Goal: Task Accomplishment & Management: Manage account settings

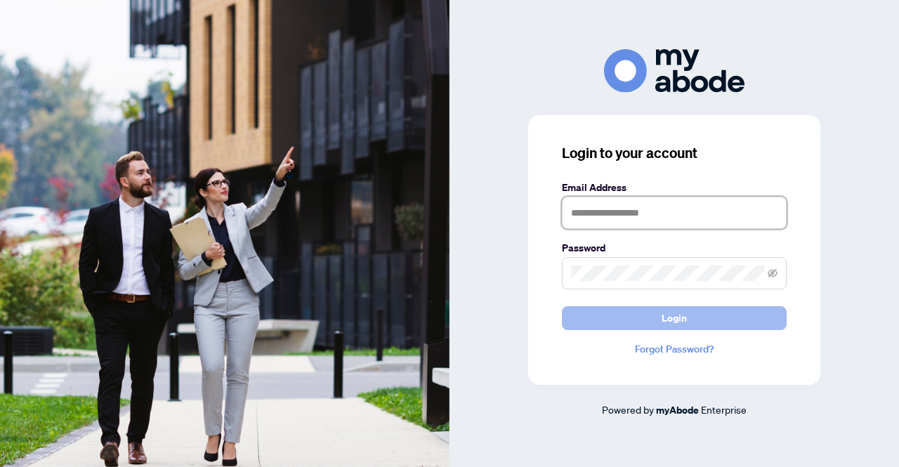
type input "**********"
click at [658, 312] on button "Login" at bounding box center [674, 318] width 225 height 24
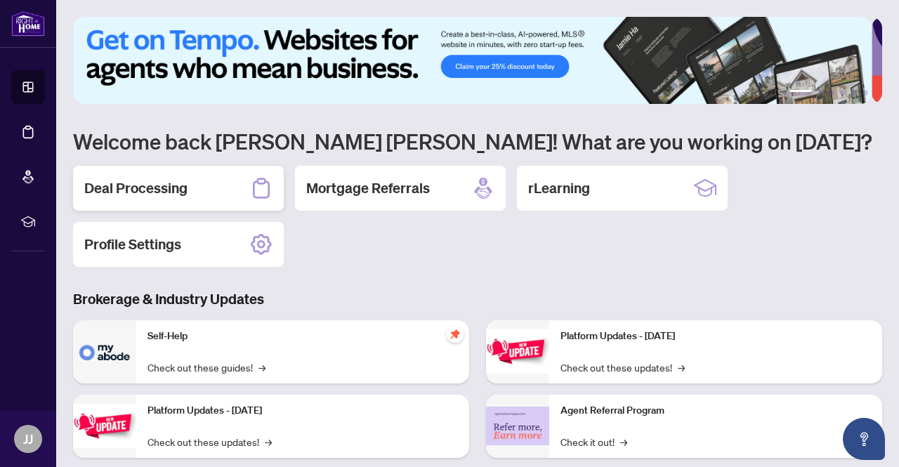
click at [177, 187] on h2 "Deal Processing" at bounding box center [135, 188] width 103 height 20
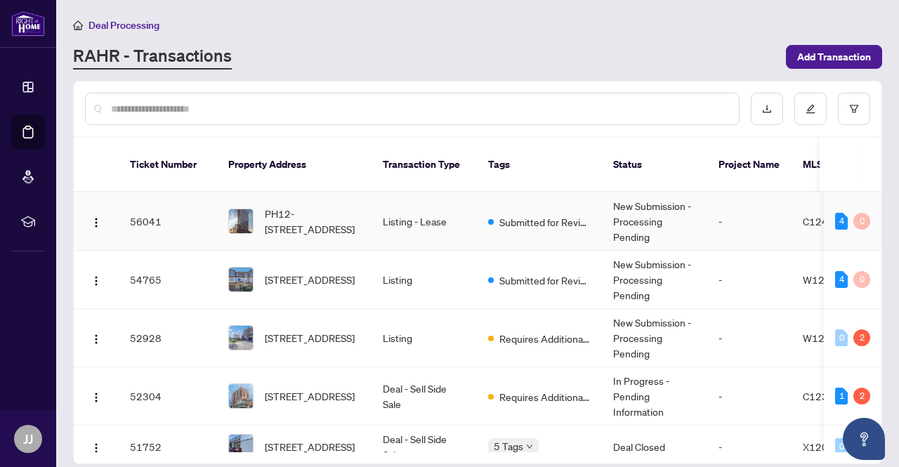
scroll to position [70, 0]
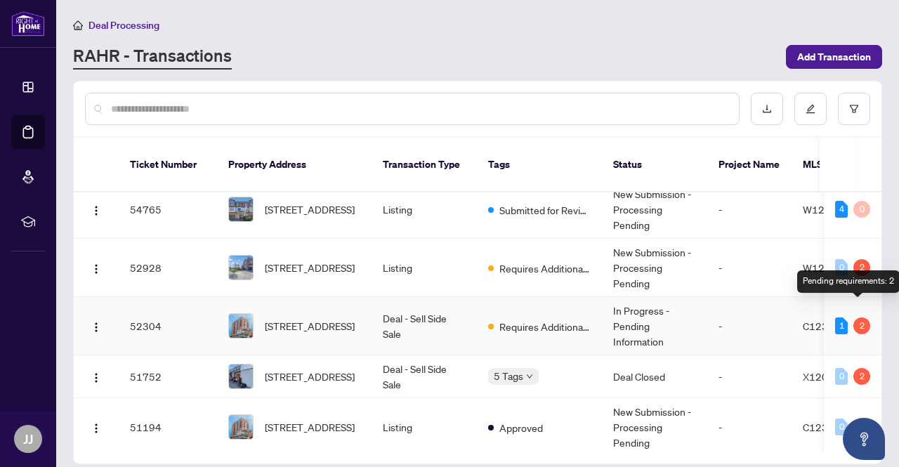
click at [861, 318] on div "2" at bounding box center [861, 326] width 17 height 17
click at [844, 318] on div "1 2" at bounding box center [852, 326] width 35 height 17
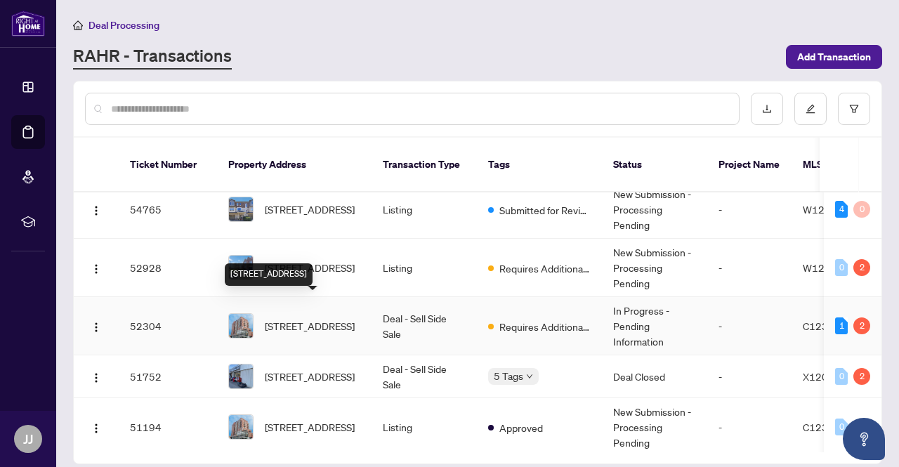
click at [330, 318] on span "[STREET_ADDRESS]" at bounding box center [310, 325] width 90 height 15
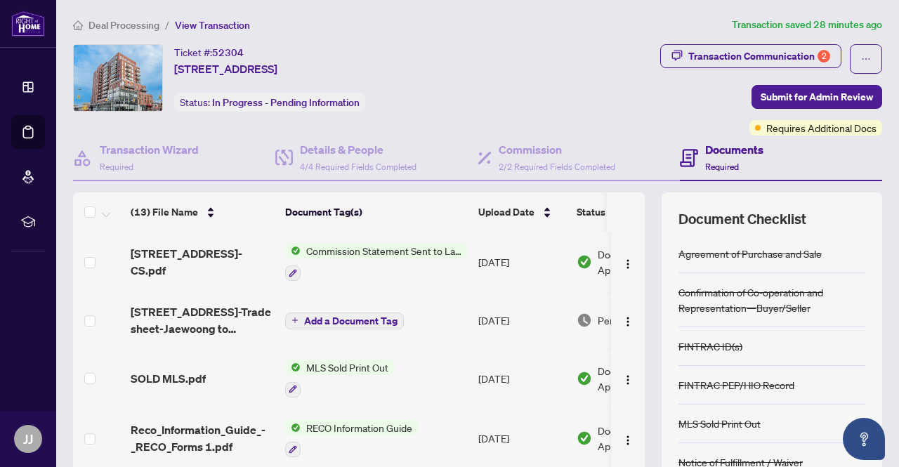
click at [342, 250] on span "Commission Statement Sent to Lawyer" at bounding box center [384, 250] width 166 height 15
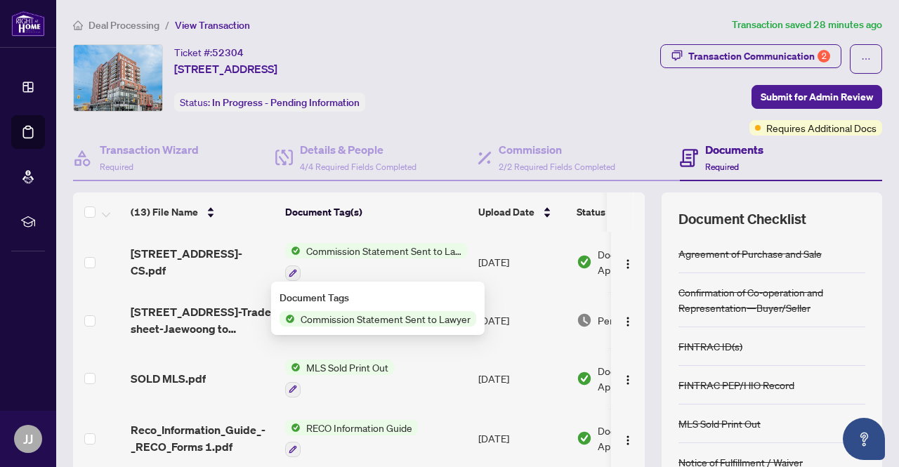
click at [342, 250] on span "Commission Statement Sent to Lawyer" at bounding box center [384, 250] width 166 height 15
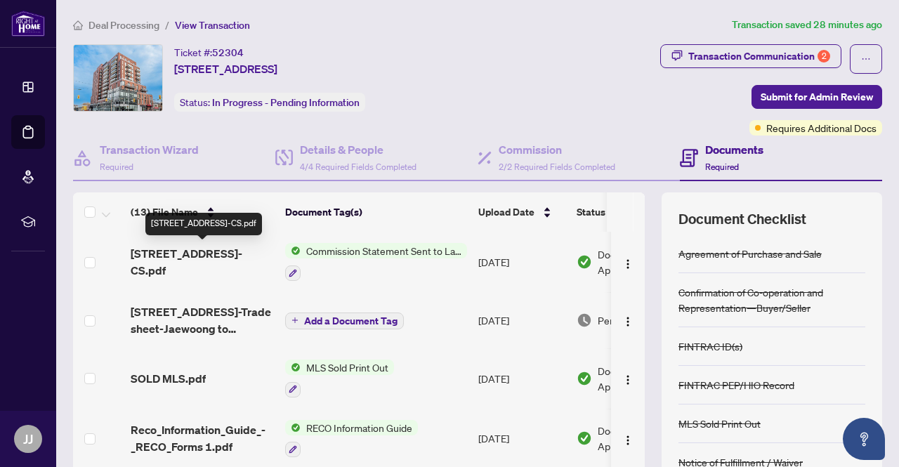
click at [218, 253] on span "[STREET_ADDRESS]-CS.pdf" at bounding box center [202, 262] width 143 height 34
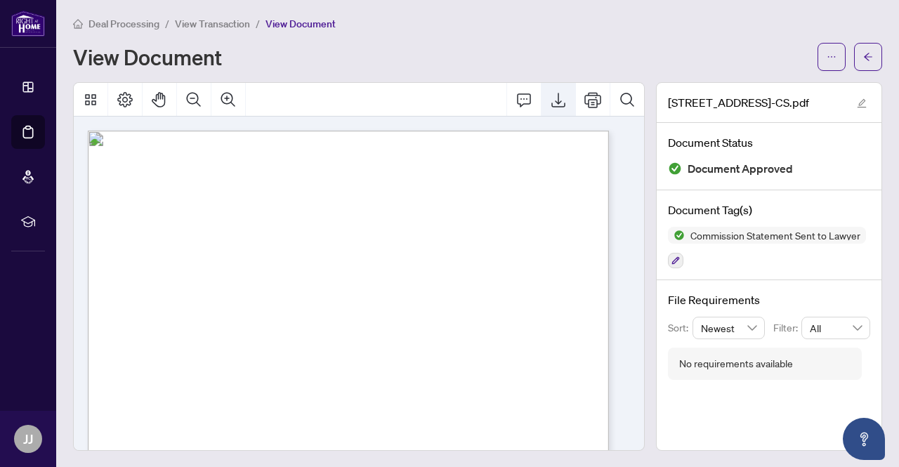
click at [551, 99] on icon "Export" at bounding box center [558, 100] width 14 height 15
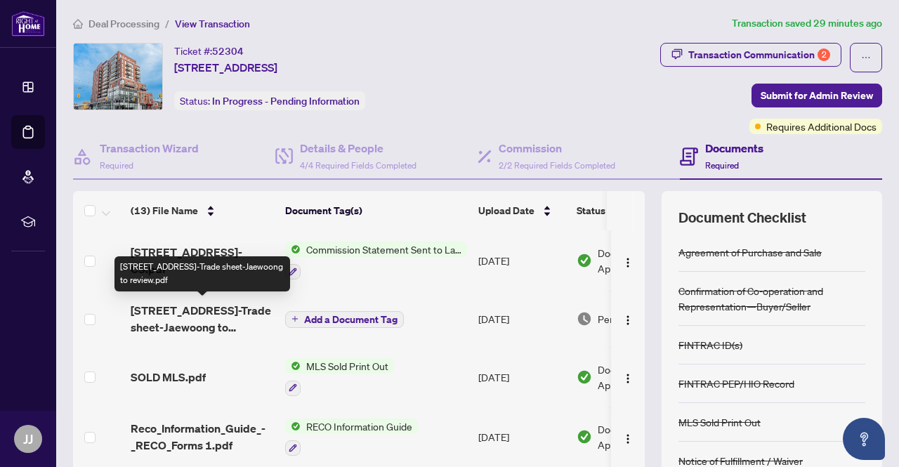
click at [218, 311] on span "[STREET_ADDRESS]-Trade sheet-Jaewoong to review.pdf" at bounding box center [202, 319] width 143 height 34
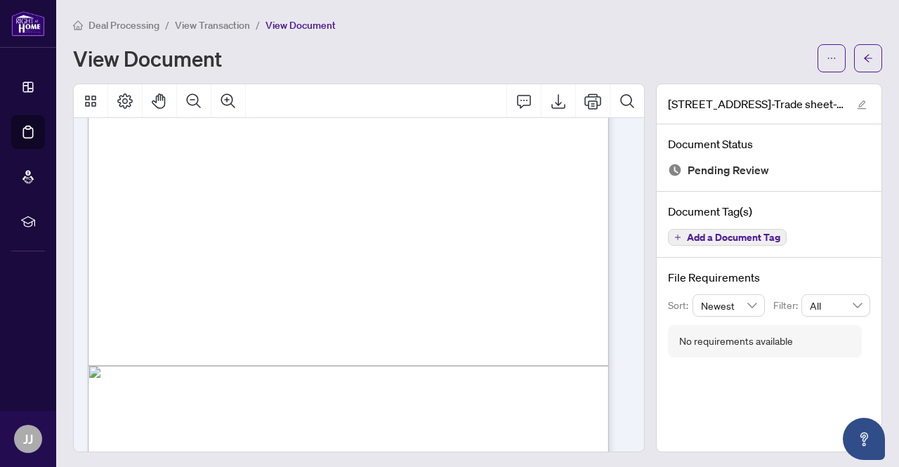
scroll to position [351, 0]
click at [553, 41] on div "Deal Processing / View Transaction / View Document View Document" at bounding box center [477, 44] width 809 height 55
click at [827, 55] on icon "ellipsis" at bounding box center [832, 58] width 10 height 10
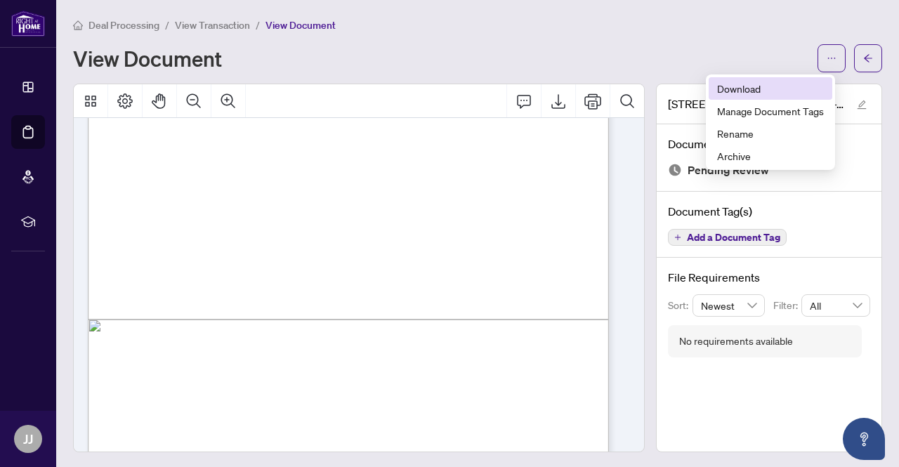
click at [744, 90] on span "Download" at bounding box center [770, 88] width 107 height 15
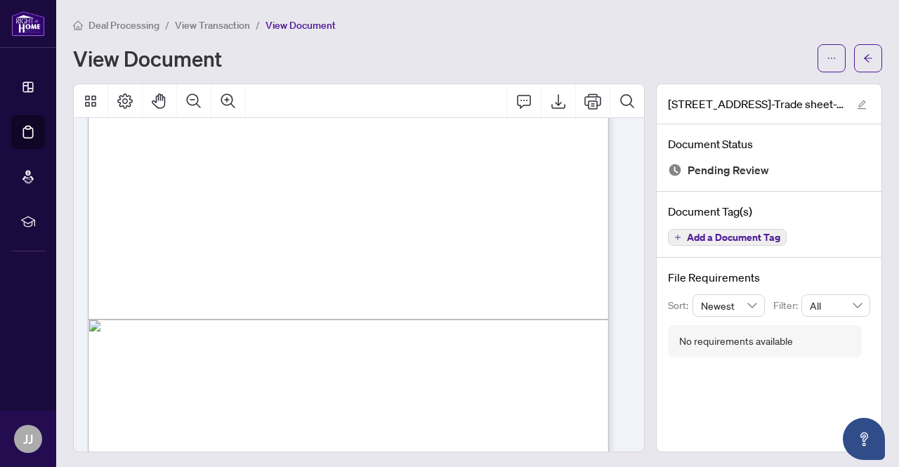
scroll to position [0, 0]
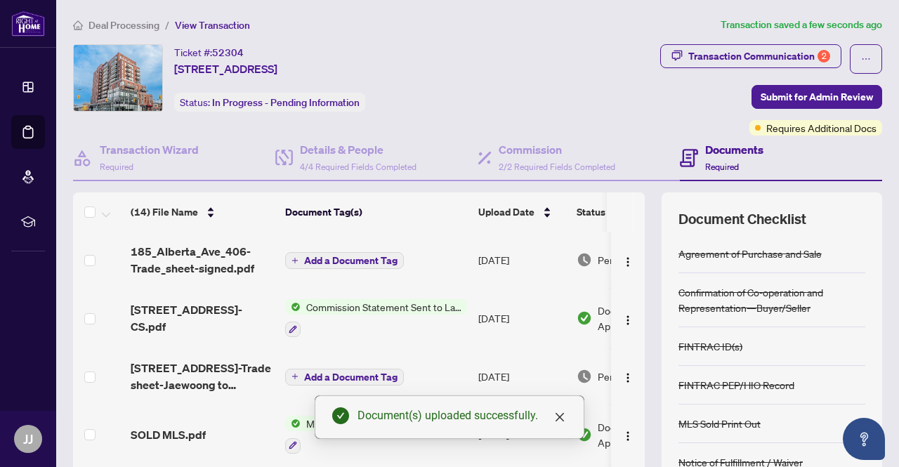
click at [367, 259] on span "Add a Document Tag" at bounding box center [350, 261] width 93 height 10
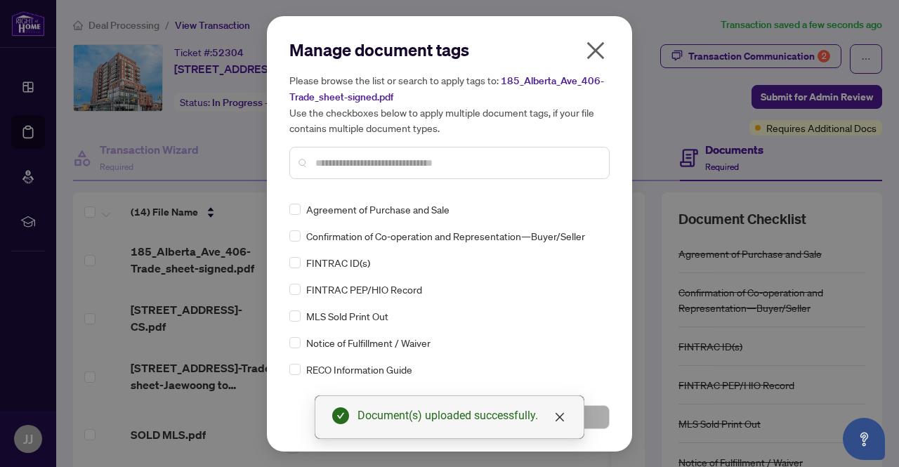
click at [372, 153] on div at bounding box center [449, 163] width 320 height 32
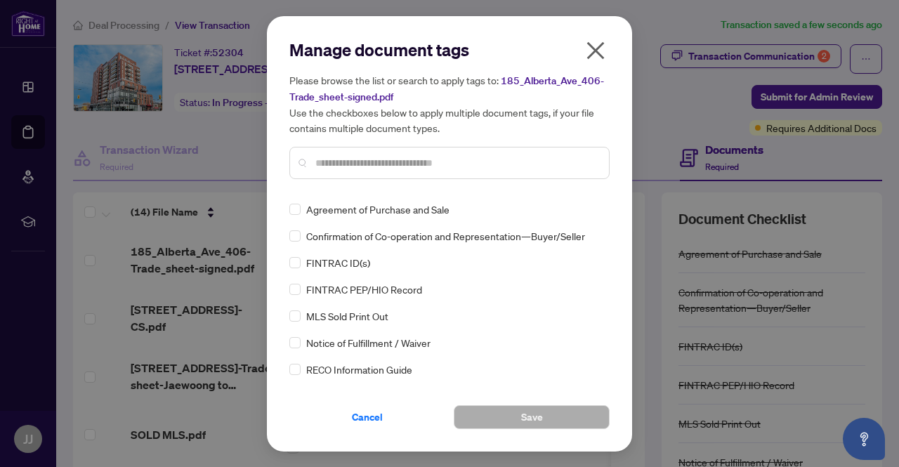
click at [376, 159] on input "text" at bounding box center [456, 162] width 282 height 15
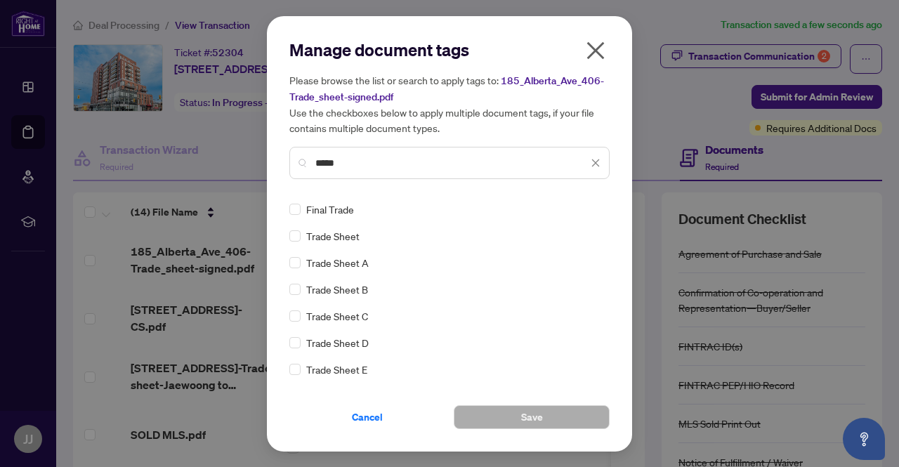
type input "*****"
click at [346, 237] on span "Trade Sheet" at bounding box center [332, 235] width 53 height 15
click at [561, 413] on button "Save" at bounding box center [532, 417] width 156 height 24
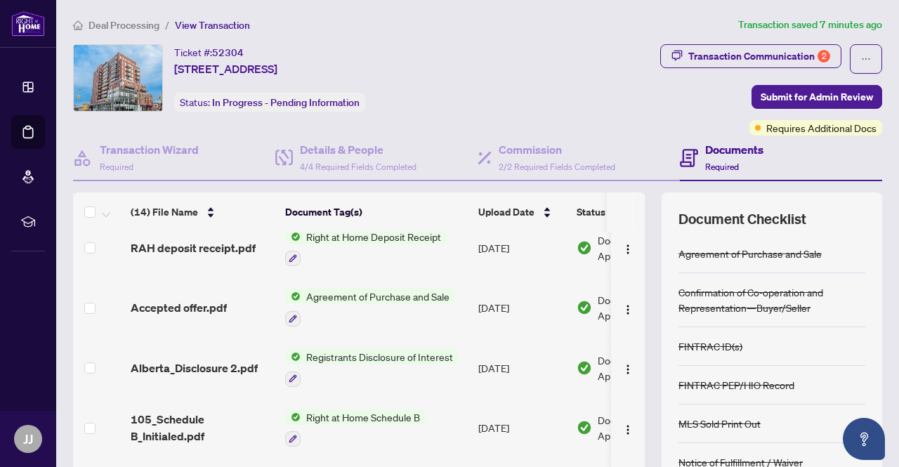
scroll to position [598, 0]
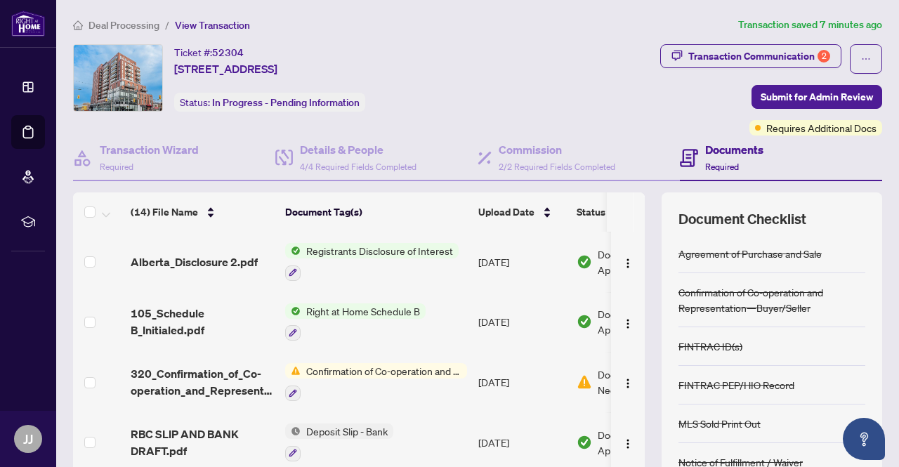
click at [360, 363] on span "Confirmation of Co-operation and Representation—Buyer/Seller" at bounding box center [384, 370] width 166 height 15
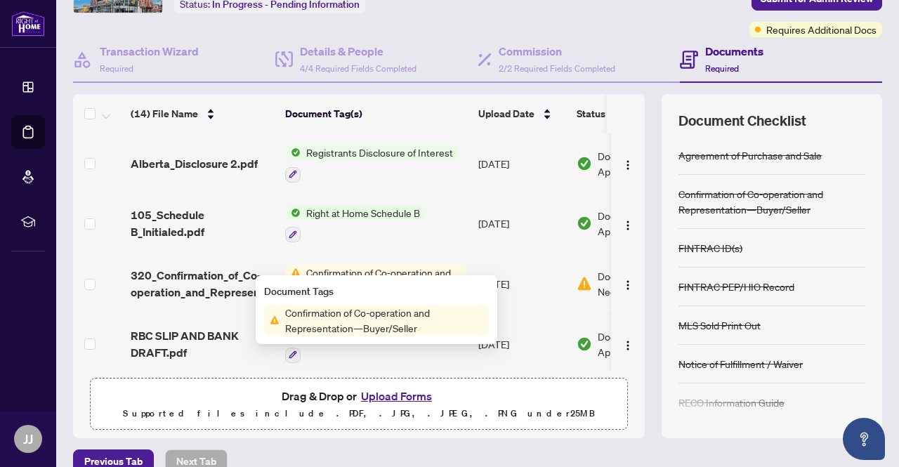
scroll to position [120, 0]
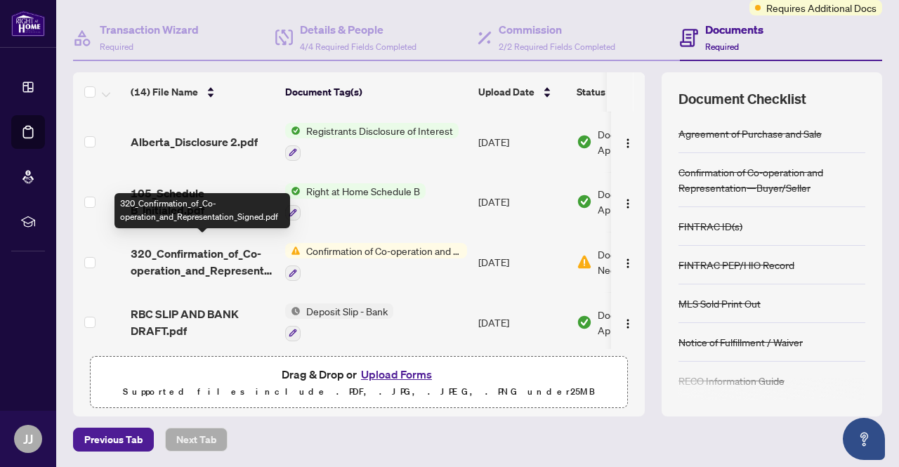
click at [225, 249] on span "320_Confirmation_of_Co-operation_and_Representation_Signed.pdf" at bounding box center [202, 262] width 143 height 34
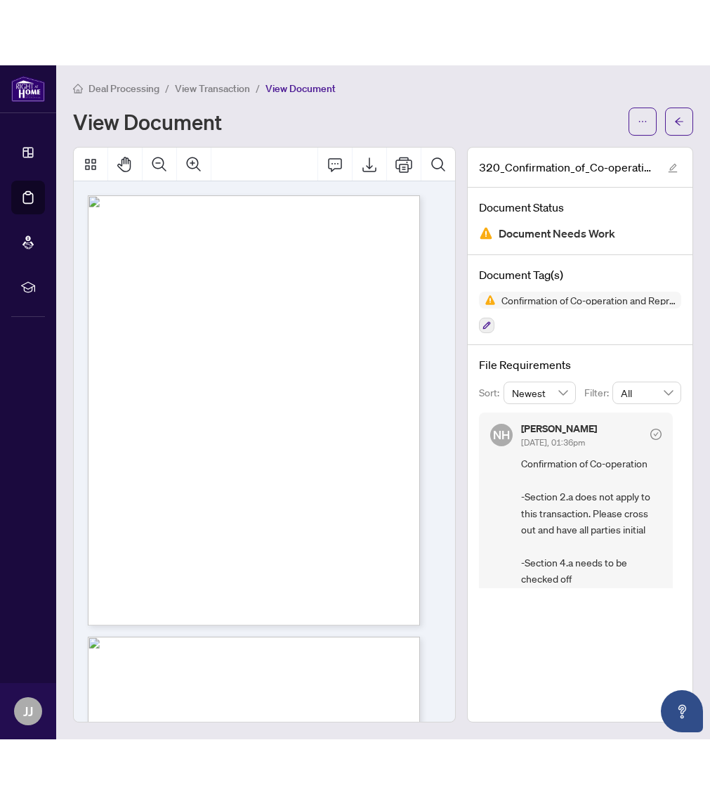
scroll to position [2, 0]
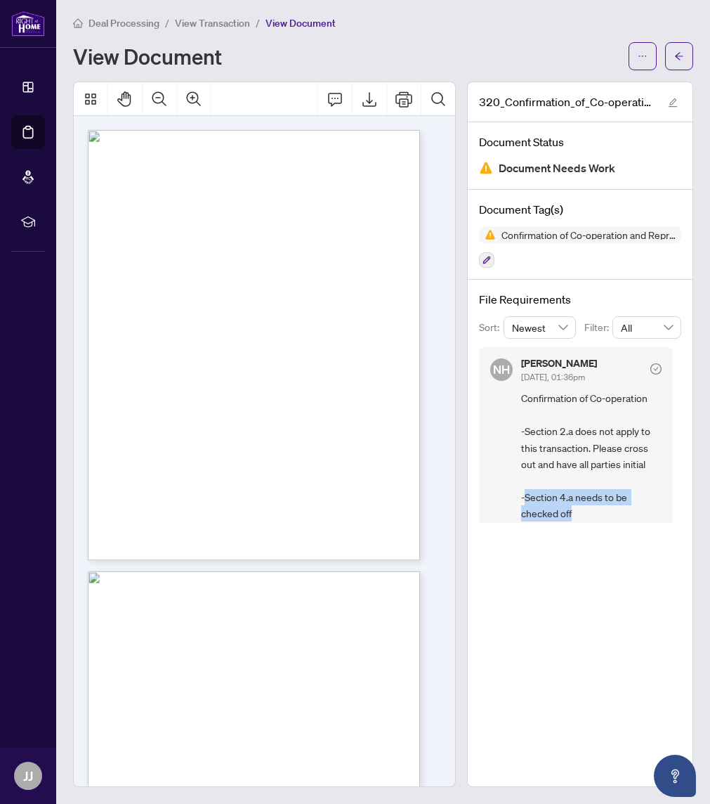
drag, startPoint x: 514, startPoint y: 495, endPoint x: 563, endPoint y: 507, distance: 50.1
click at [563, 466] on span "Confirmation of Co-operation -Section 2.a does not apply to this transaction. P…" at bounding box center [591, 455] width 140 height 131
copy span "Section 4.a needs to be checked off"
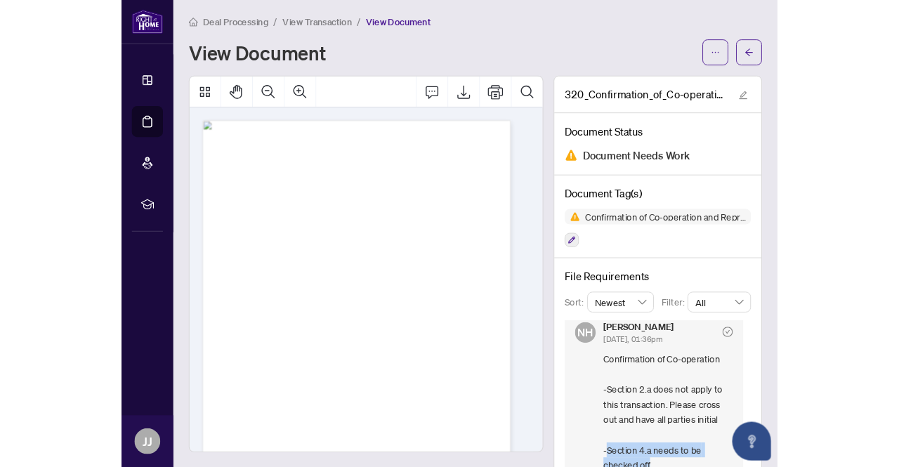
scroll to position [9, 0]
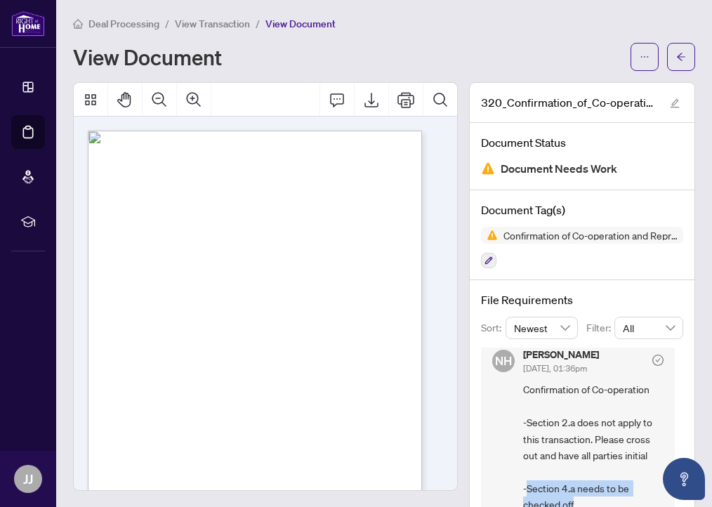
click at [712, 4] on main "Deal Processing / View Transaction / View Document View Document 320_Confirmati…" at bounding box center [384, 253] width 656 height 507
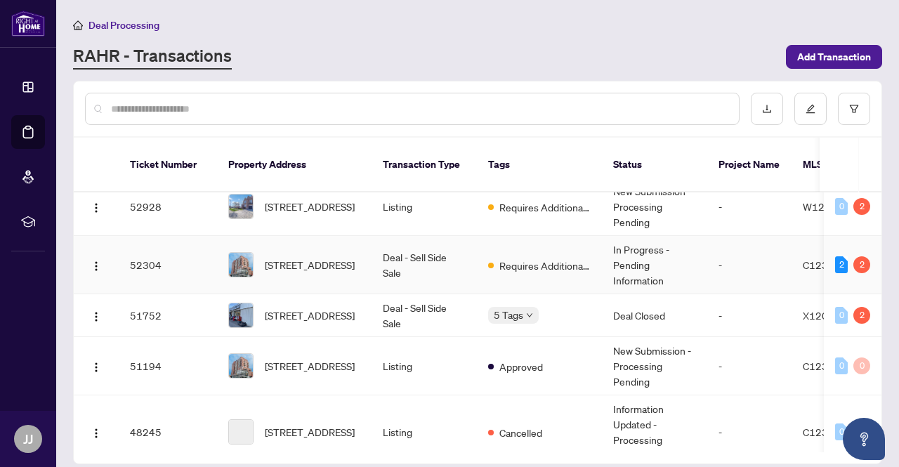
scroll to position [140, 0]
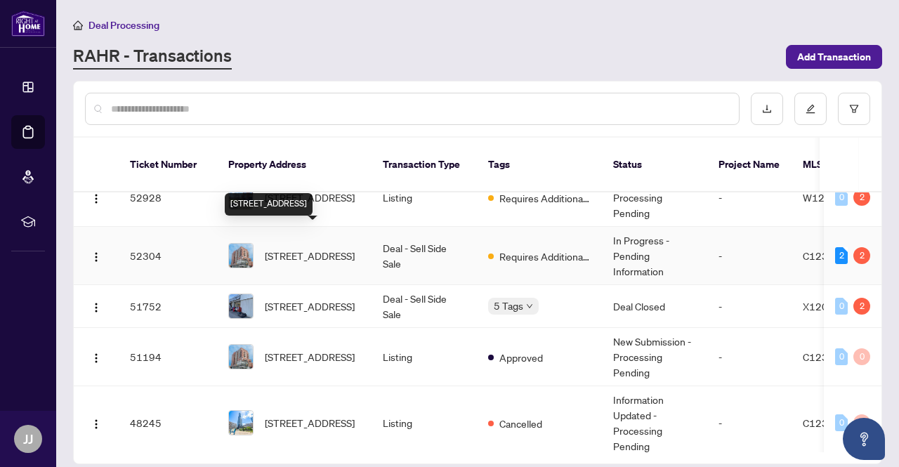
click at [327, 248] on span "[STREET_ADDRESS]" at bounding box center [310, 255] width 90 height 15
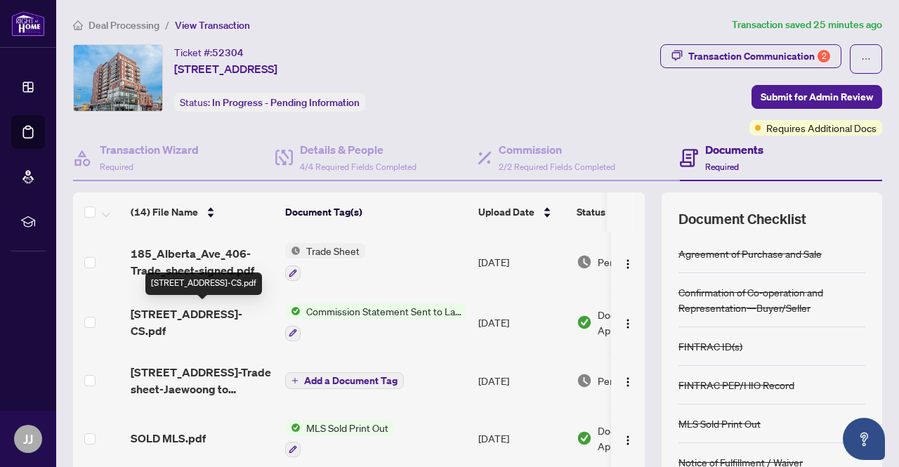
click at [219, 315] on span "[STREET_ADDRESS]-CS.pdf" at bounding box center [202, 323] width 143 height 34
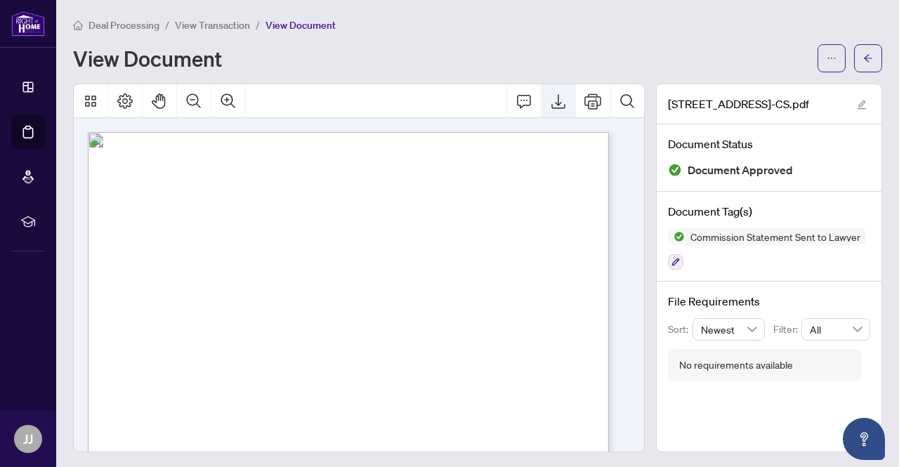
click at [551, 103] on icon "Export" at bounding box center [558, 101] width 14 height 15
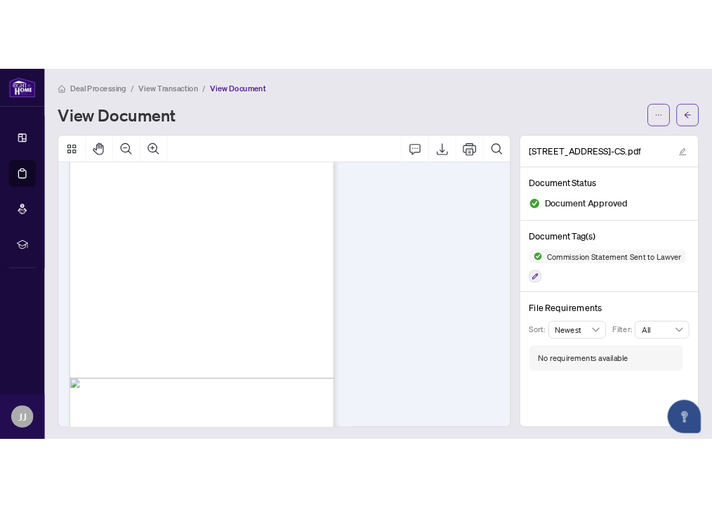
scroll to position [87, 0]
